Goal: Task Accomplishment & Management: Complete application form

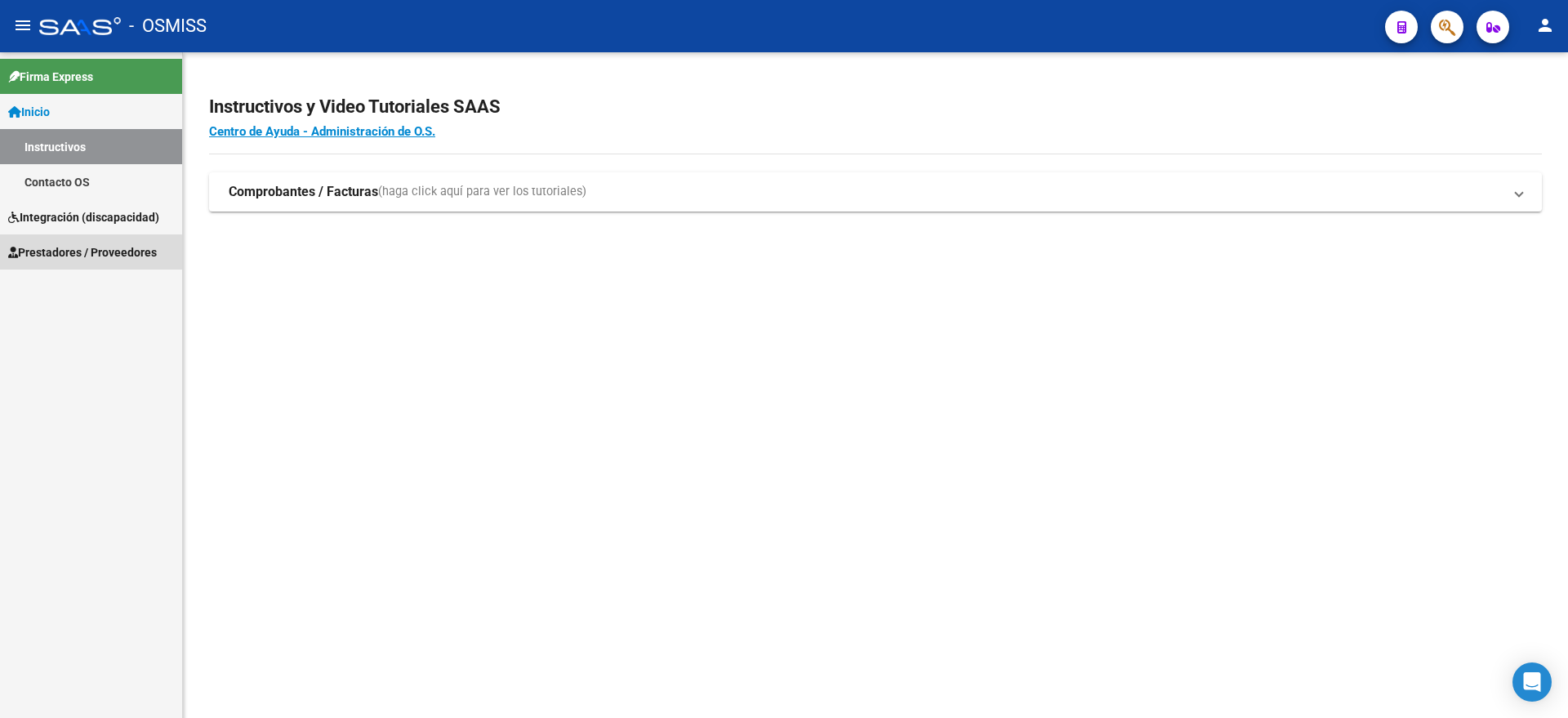
click at [83, 253] on span "Prestadores / Proveedores" at bounding box center [83, 252] width 149 height 18
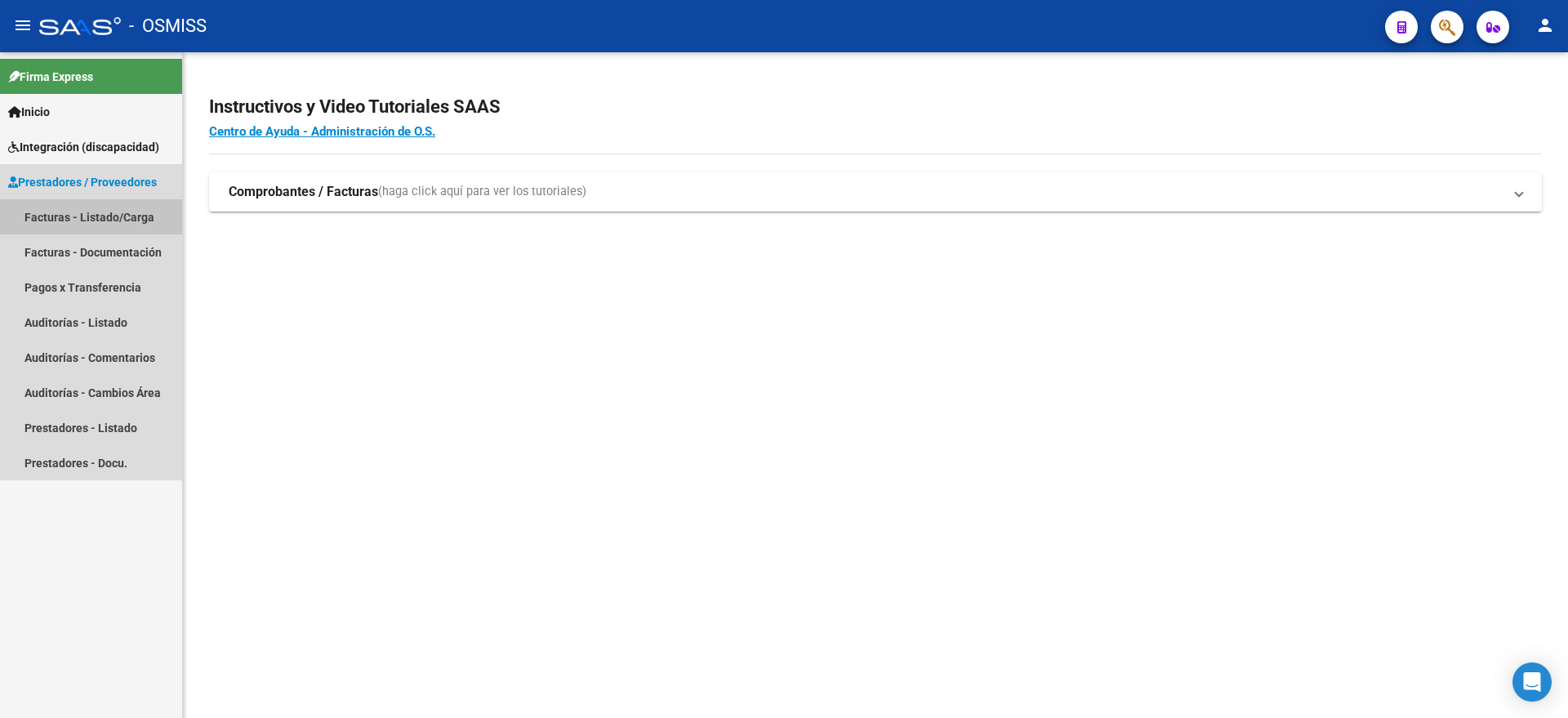
click at [86, 208] on link "Facturas - Listado/Carga" at bounding box center [90, 216] width 182 height 35
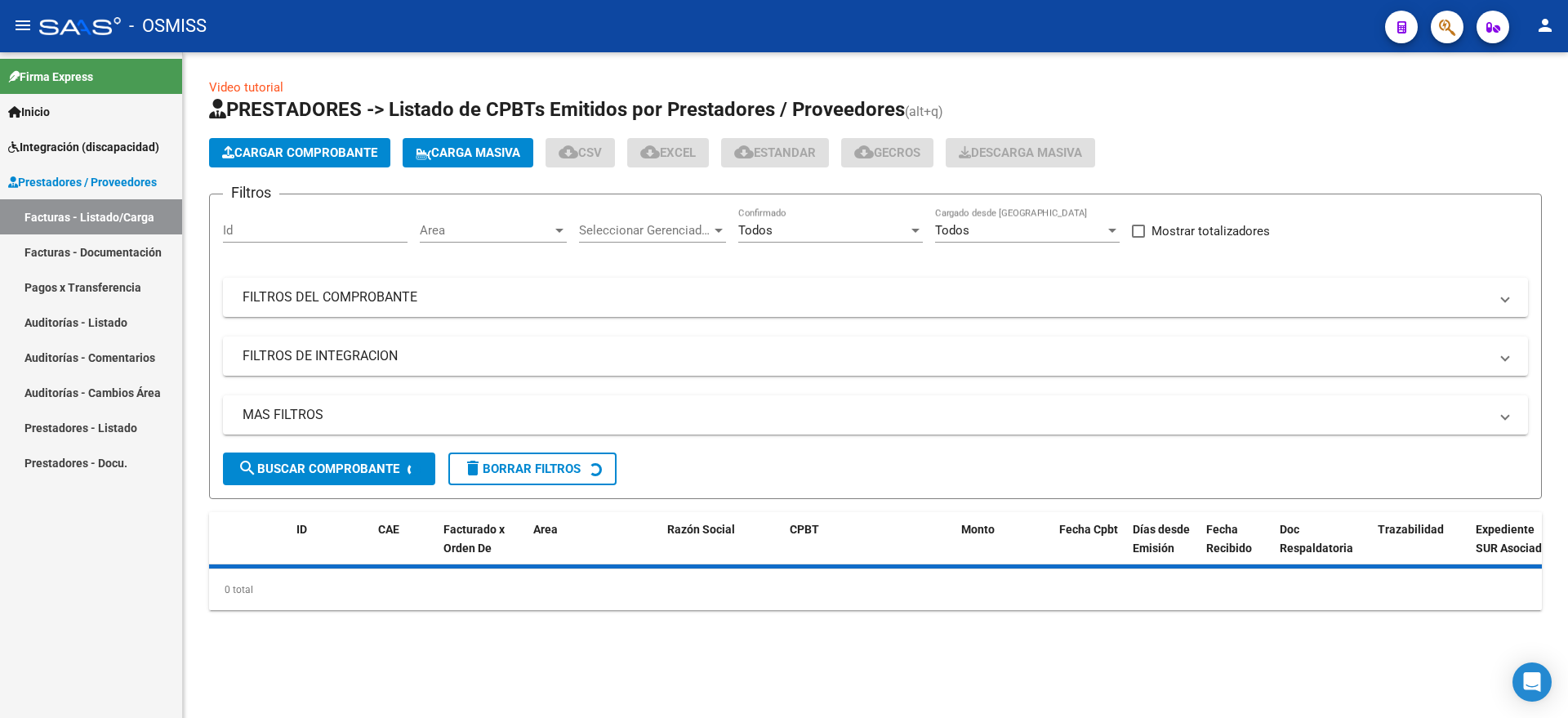
click at [297, 151] on span "Cargar Comprobante" at bounding box center [299, 152] width 155 height 14
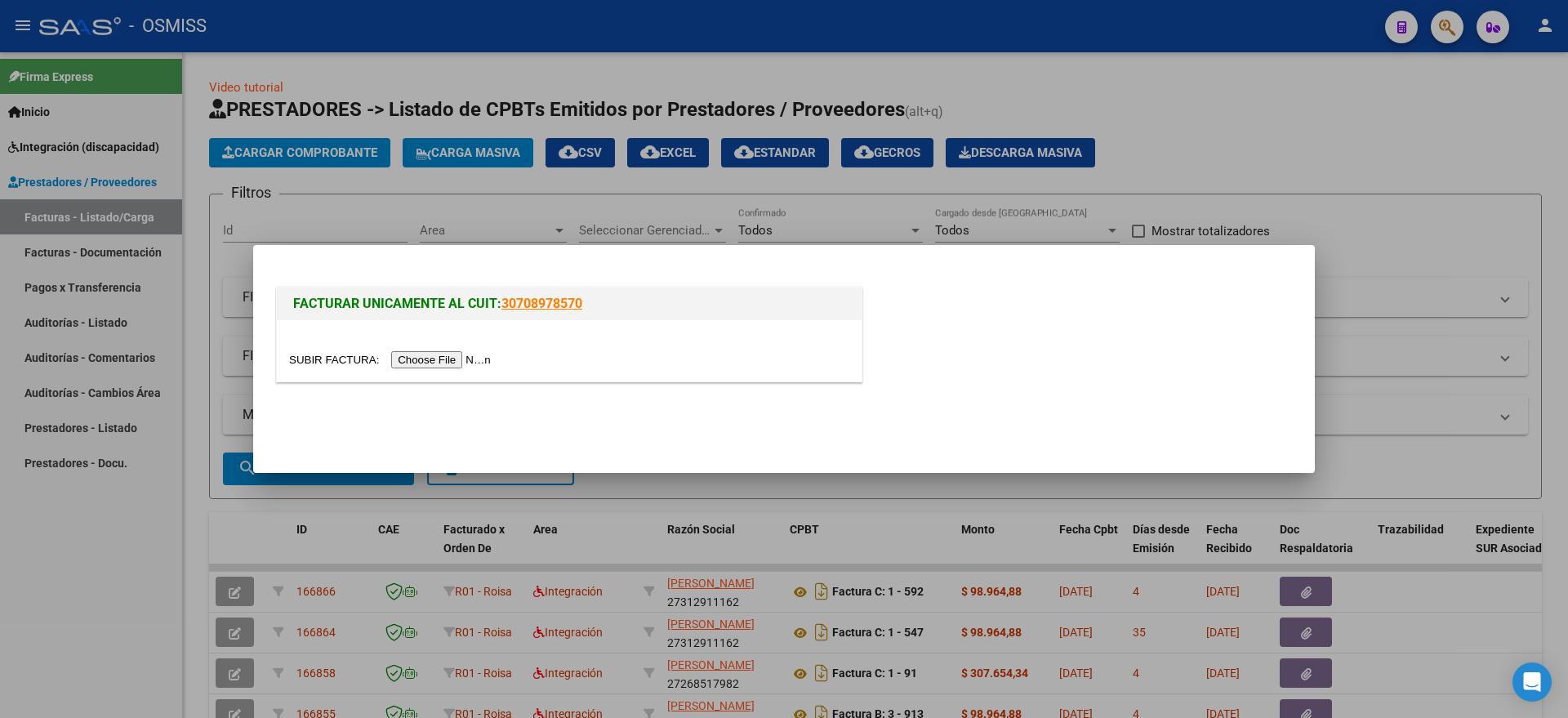
click at [466, 357] on input "file" at bounding box center [392, 360] width 207 height 17
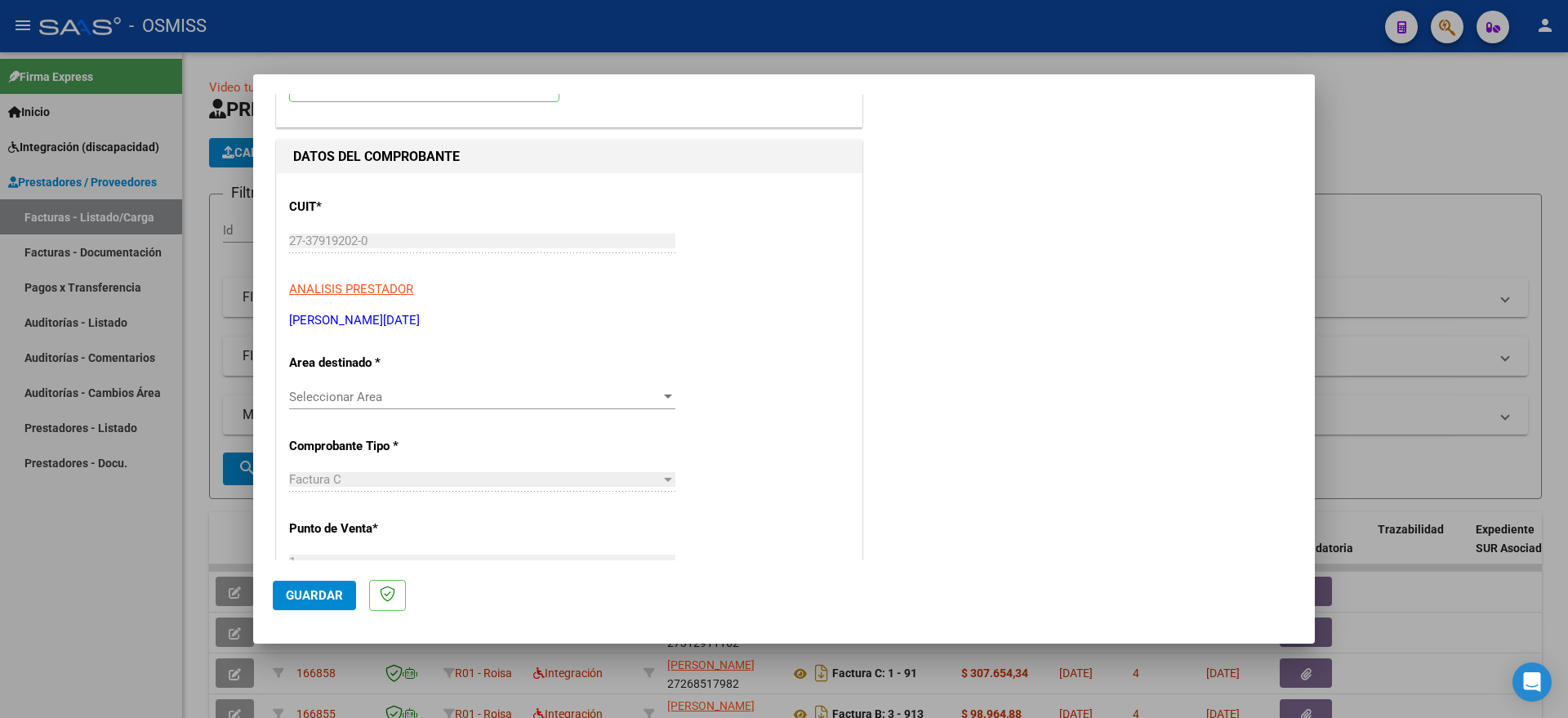
scroll to position [307, 0]
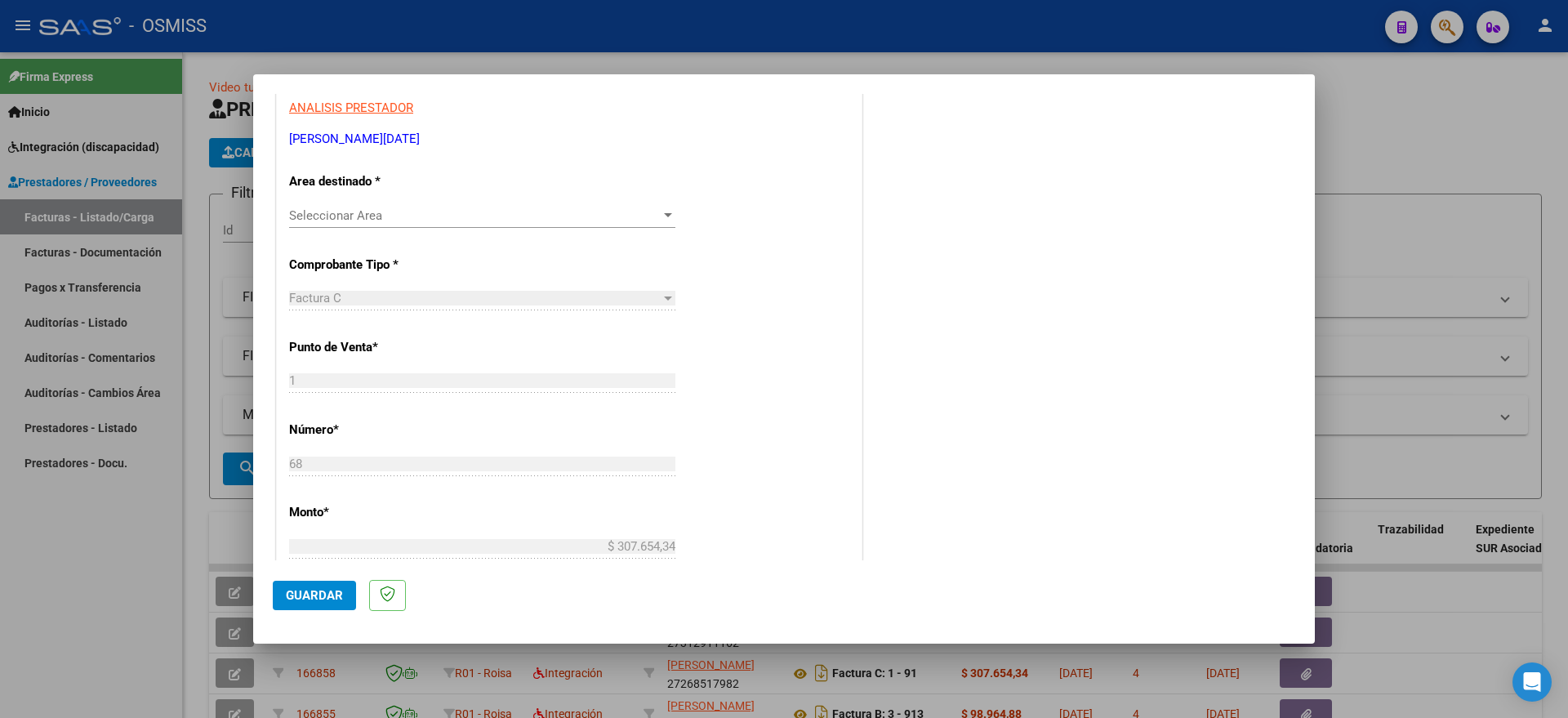
click at [414, 212] on span "Seleccionar Area" at bounding box center [475, 215] width 371 height 14
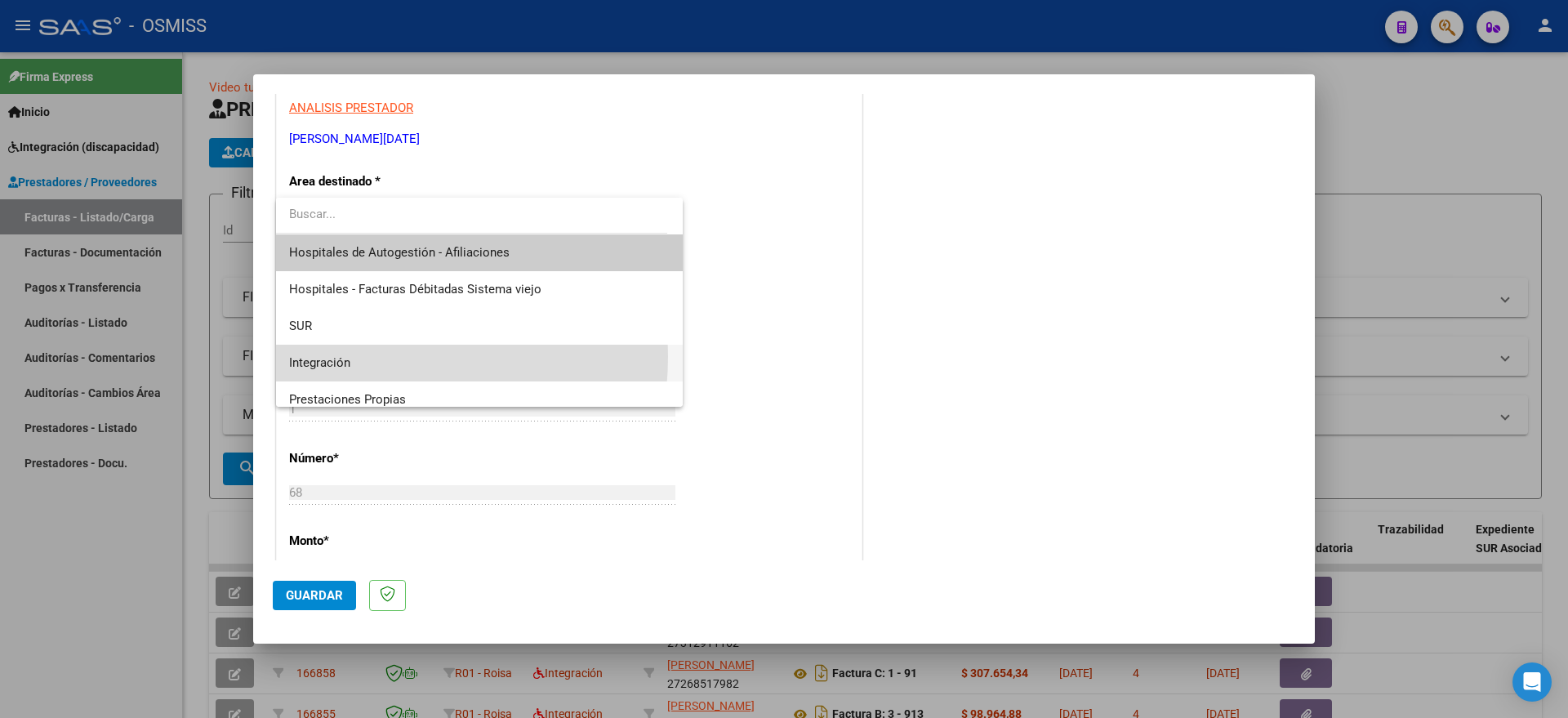
click at [353, 356] on span "Integración" at bounding box center [480, 363] width 381 height 37
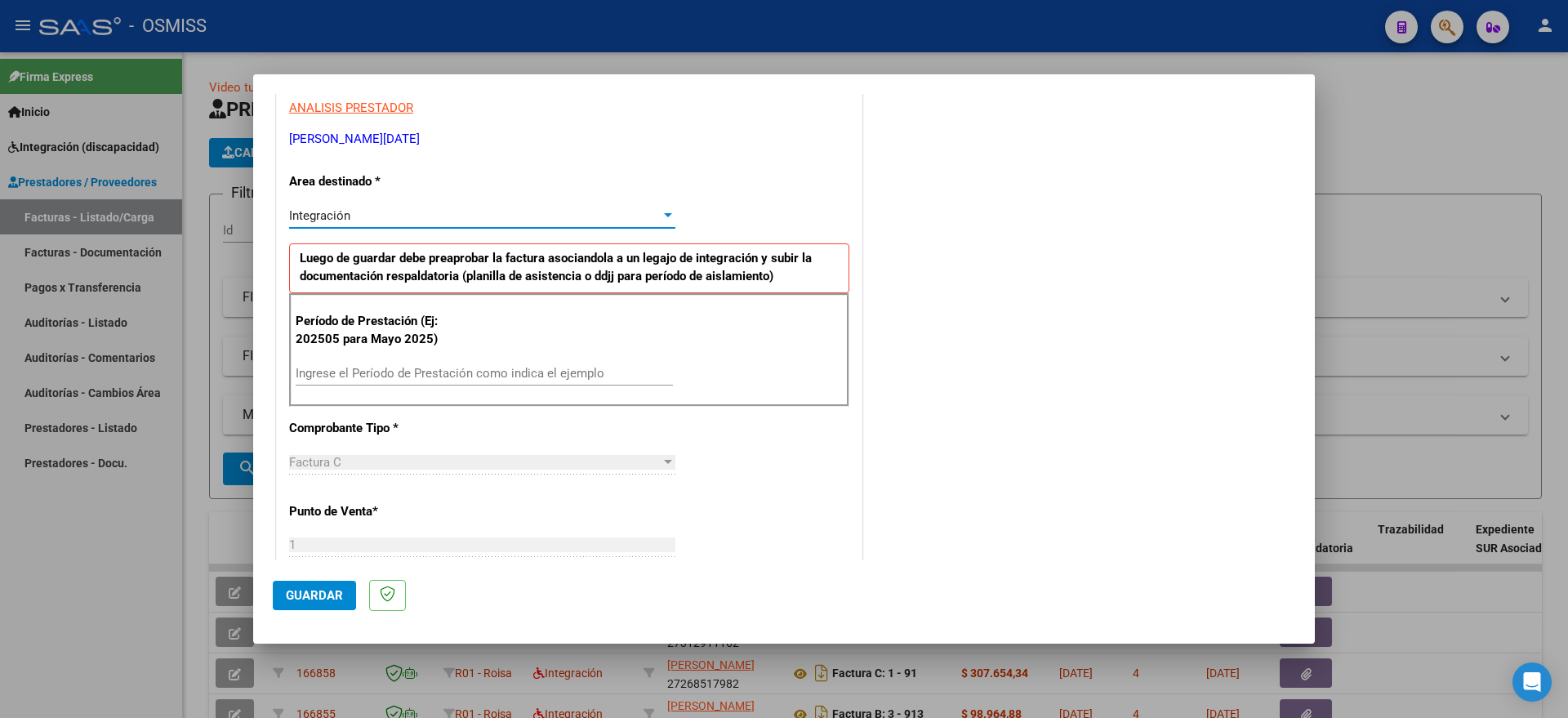
click at [399, 366] on input "Ingrese el Período de Prestación como indica el ejemplo" at bounding box center [485, 372] width 377 height 14
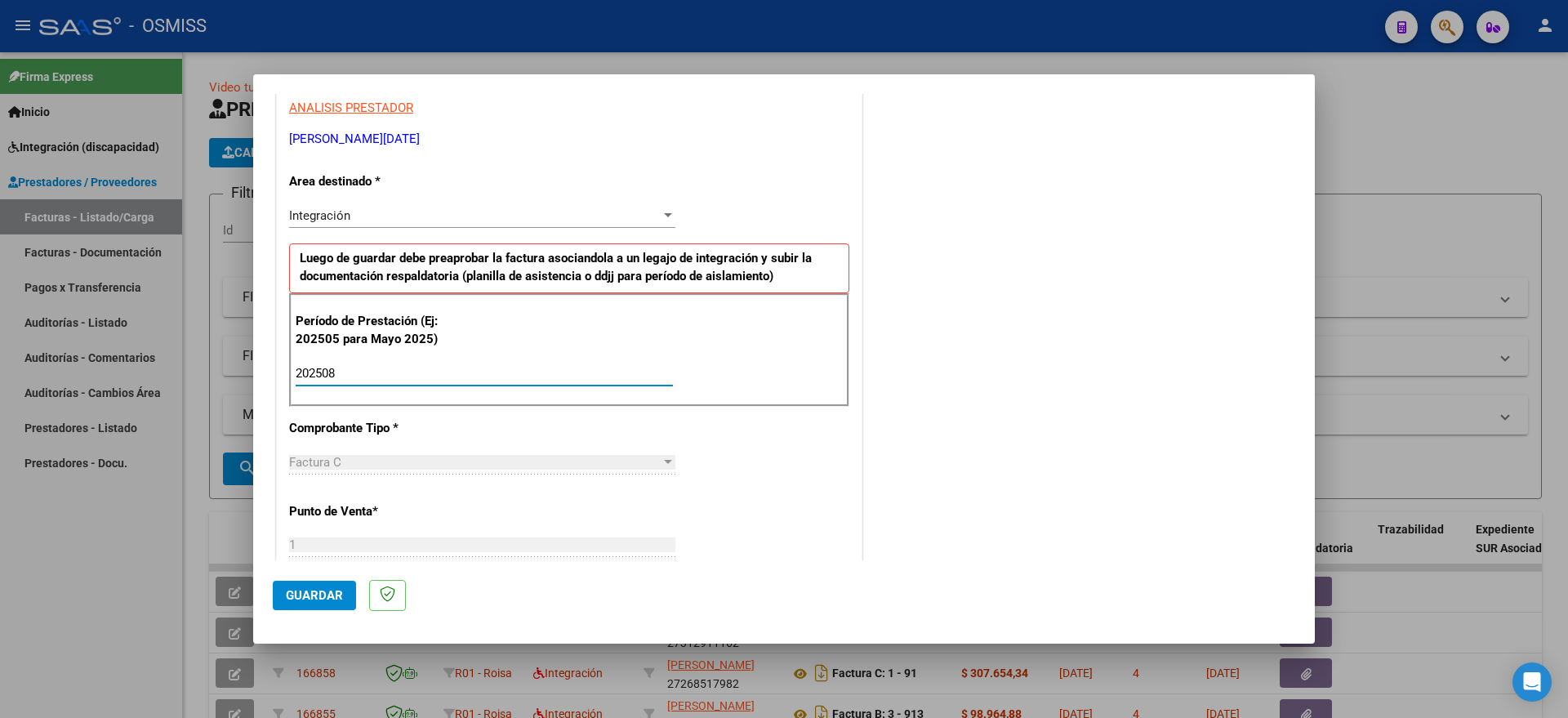
type input "202508"
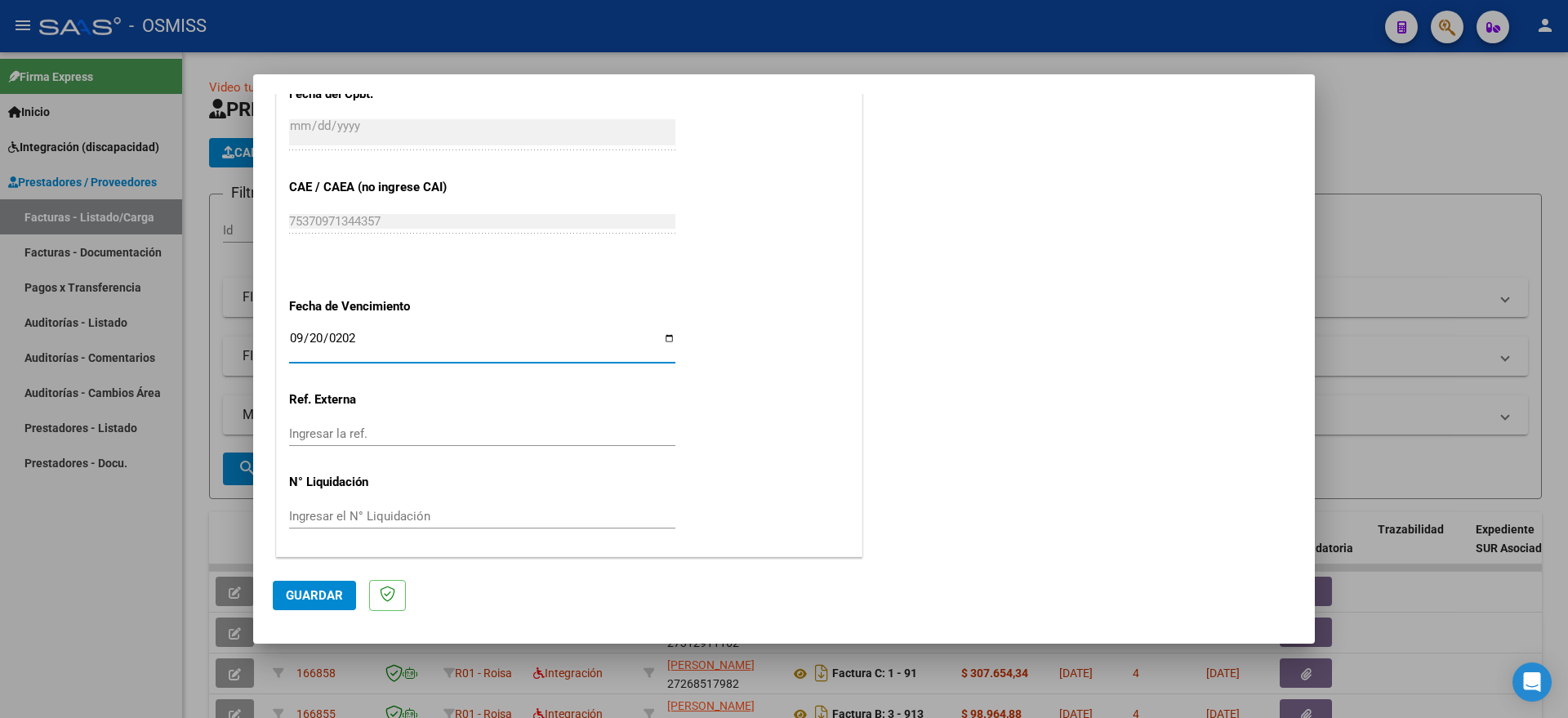
type input "[DATE]"
click at [304, 589] on span "Guardar" at bounding box center [314, 595] width 57 height 14
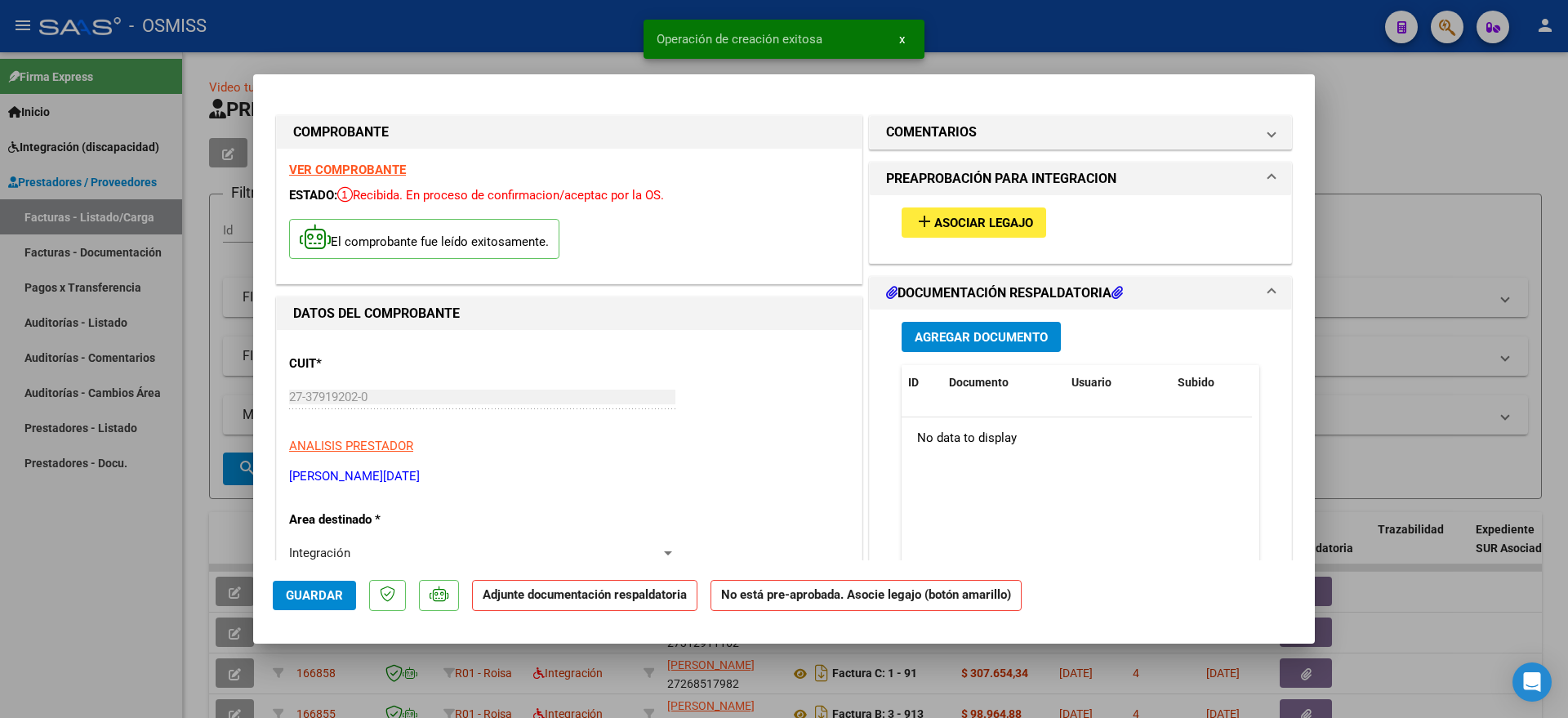
click at [972, 230] on button "add Asociar Legajo" at bounding box center [974, 223] width 145 height 30
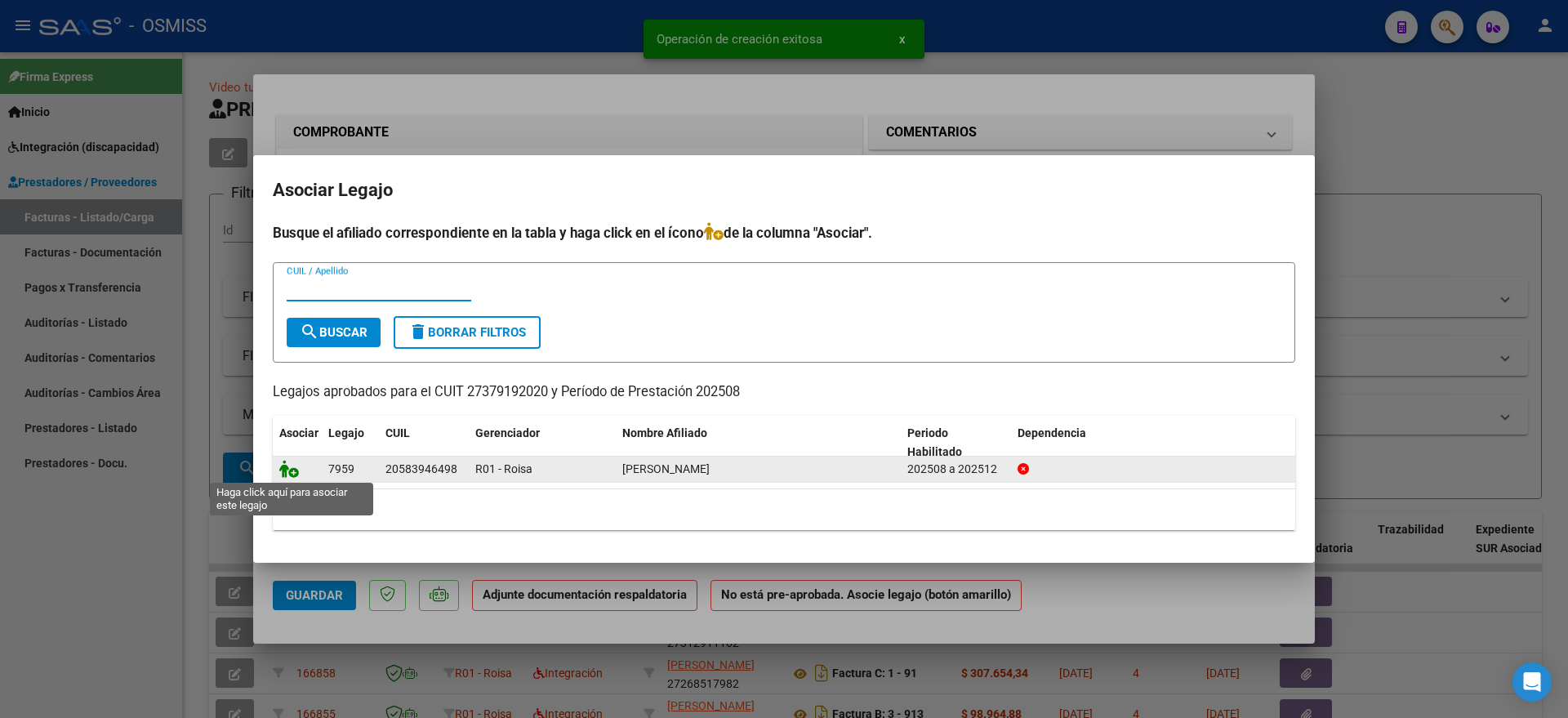
click at [286, 475] on icon at bounding box center [288, 469] width 20 height 18
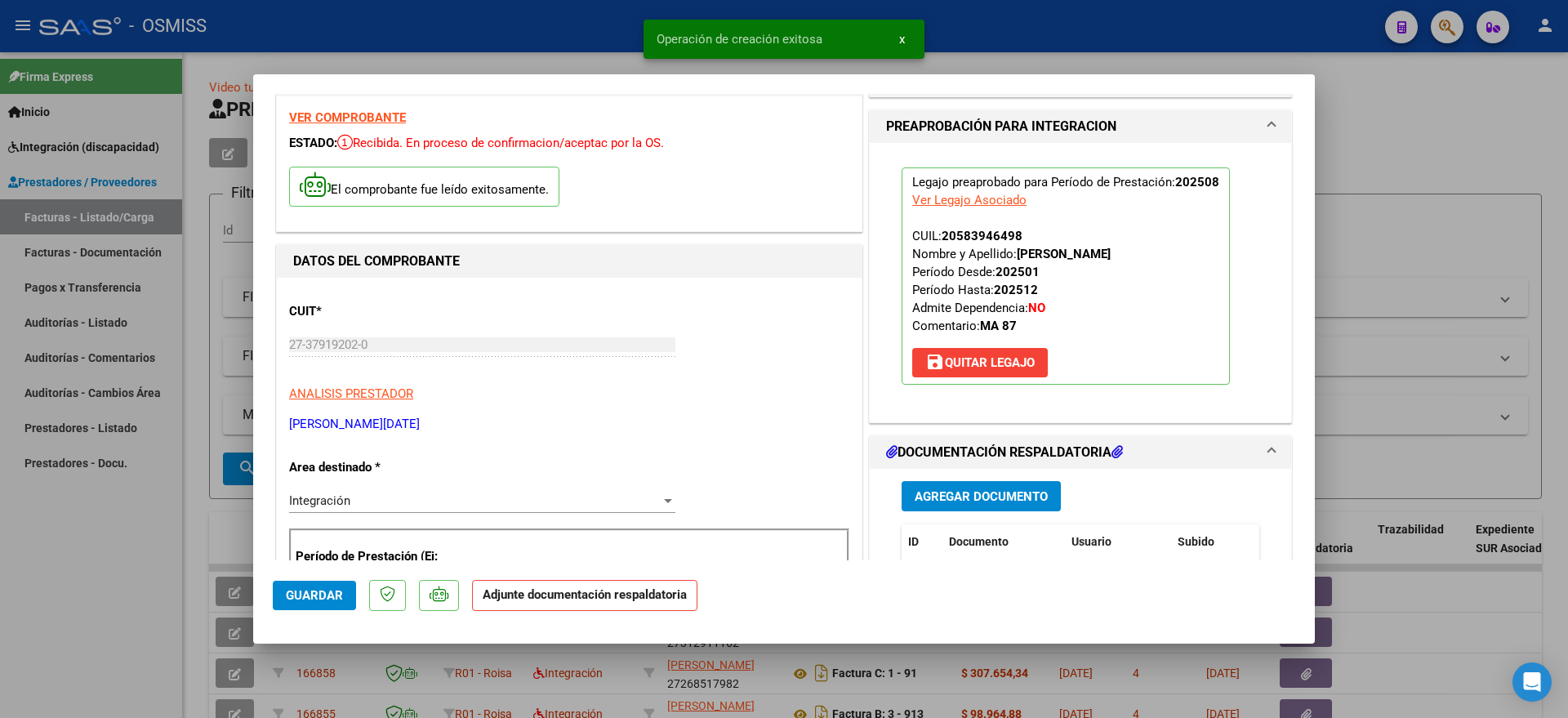
scroll to position [102, 0]
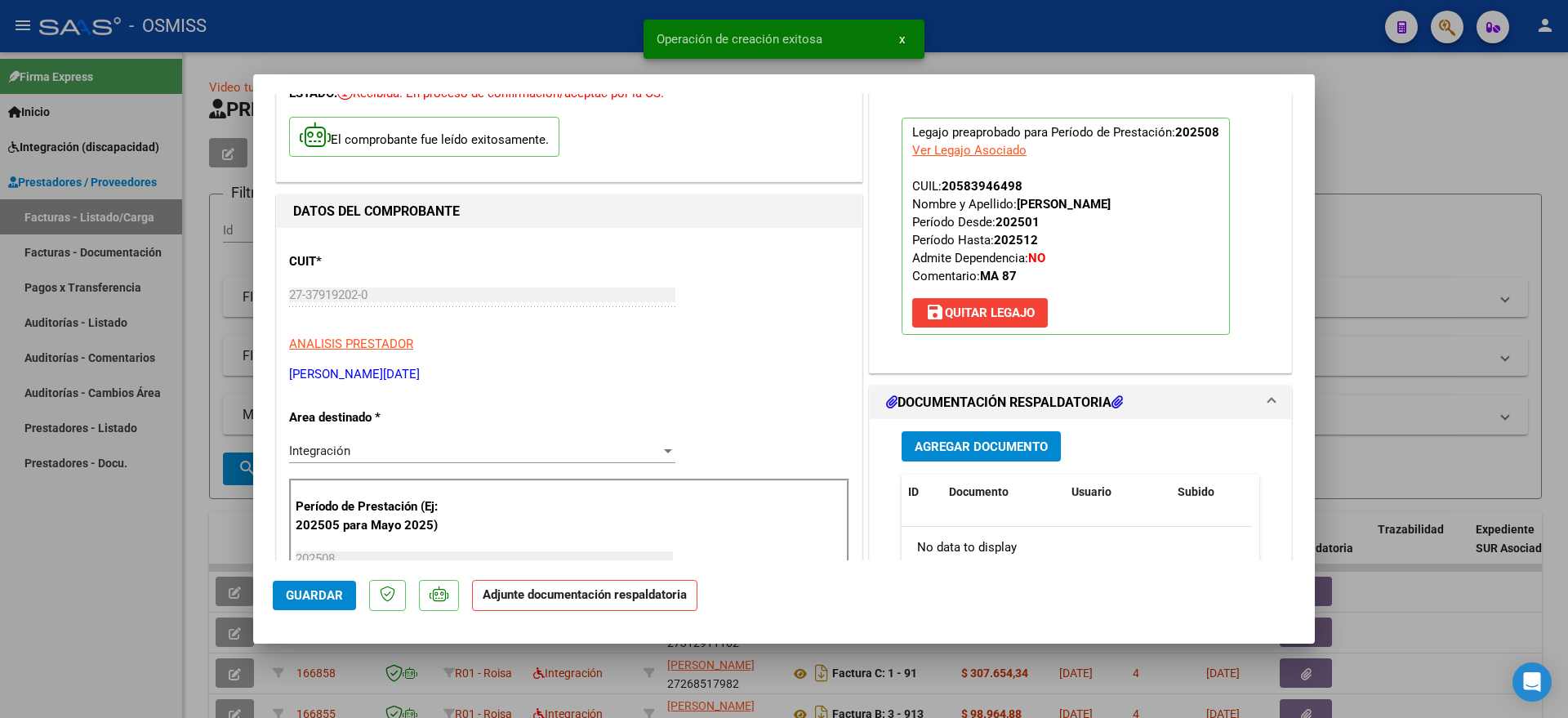
click at [967, 434] on button "Agregar Documento" at bounding box center [981, 447] width 159 height 30
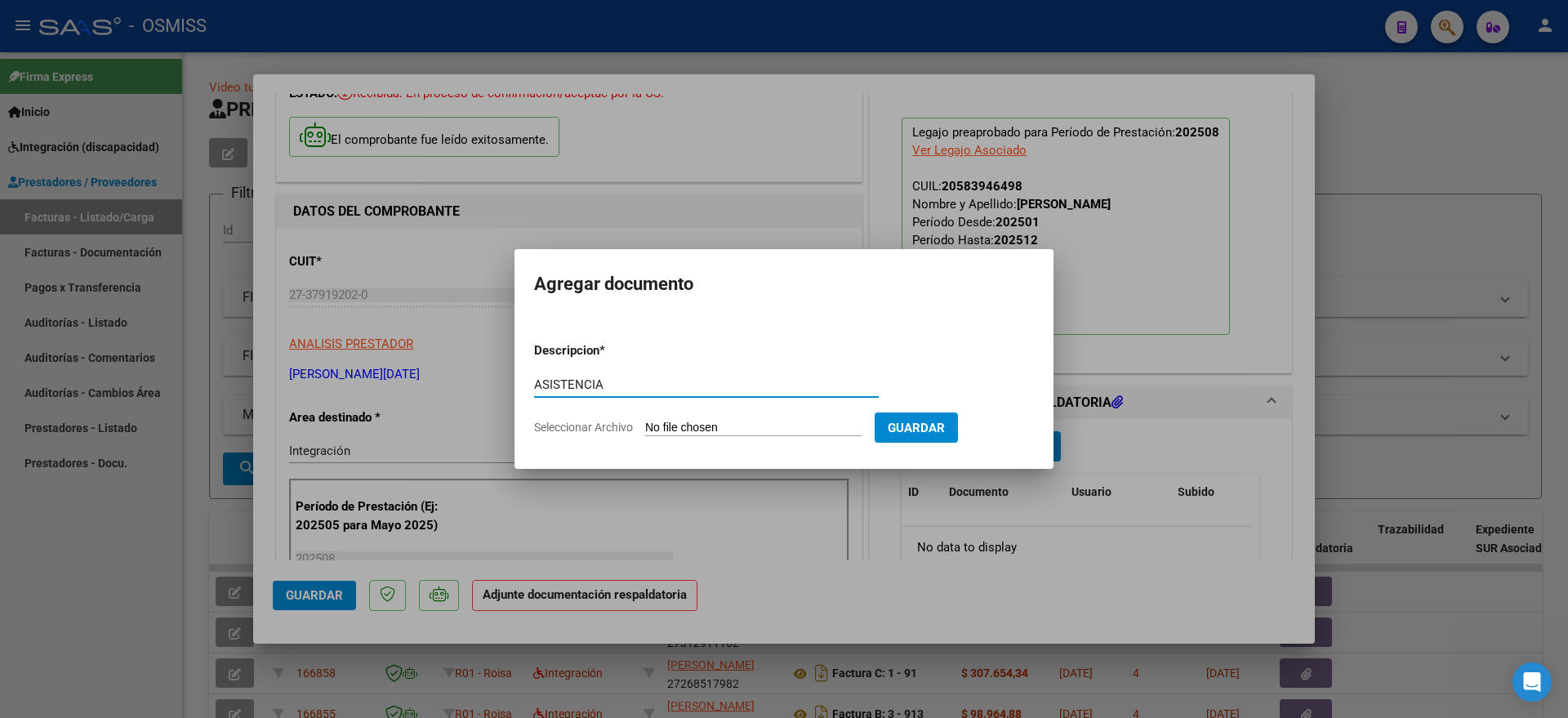
type input "ASISTENCIA"
click at [682, 429] on input "Seleccionar Archivo" at bounding box center [753, 429] width 216 height 15
type input "C:\fakepath\[PERSON_NAME] de Apoyo- Planilla de Asistencia ([DATE]).pdf"
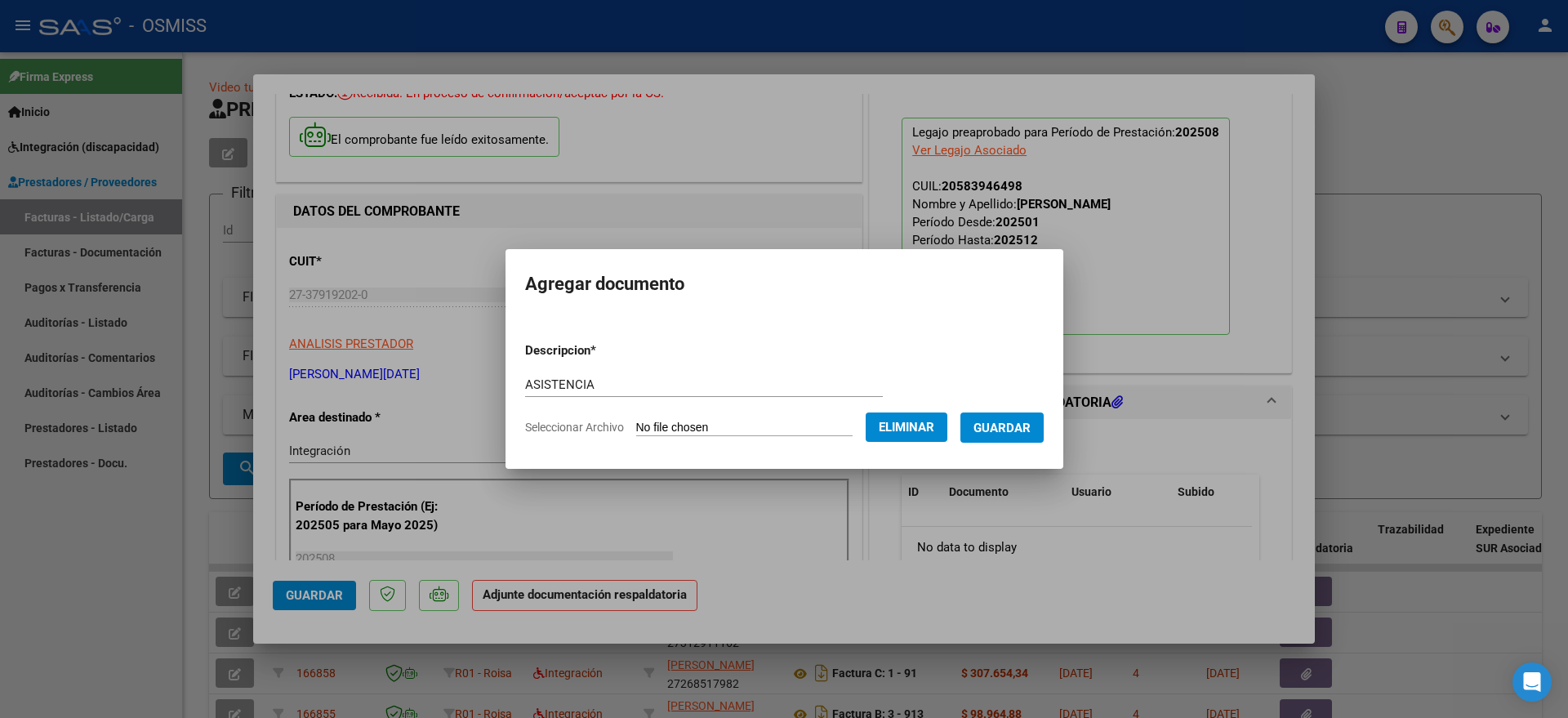
click at [1028, 421] on span "Guardar" at bounding box center [1002, 428] width 57 height 14
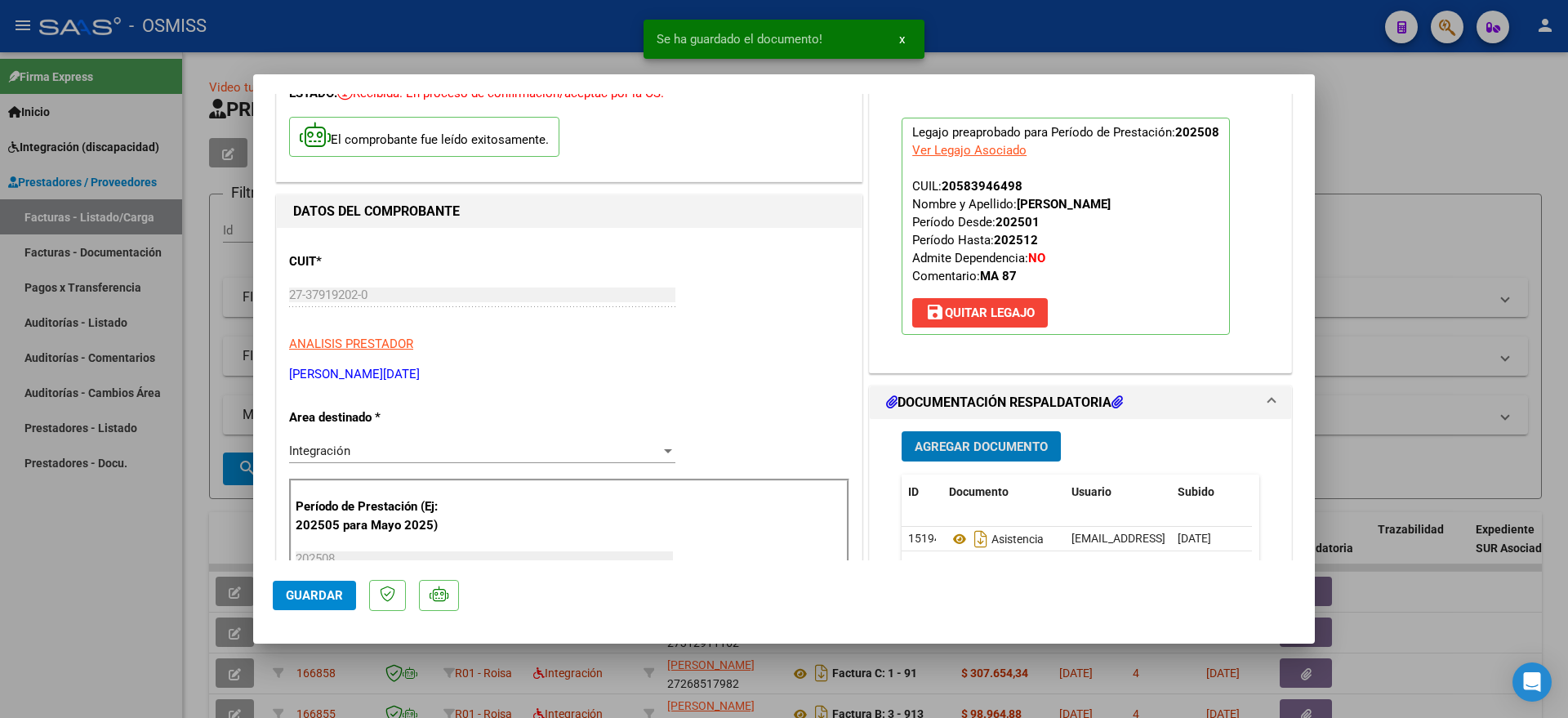
click at [308, 596] on span "Guardar" at bounding box center [314, 595] width 57 height 14
click at [129, 612] on div at bounding box center [784, 359] width 1568 height 718
type input "$ 0,00"
